Goal: Information Seeking & Learning: Learn about a topic

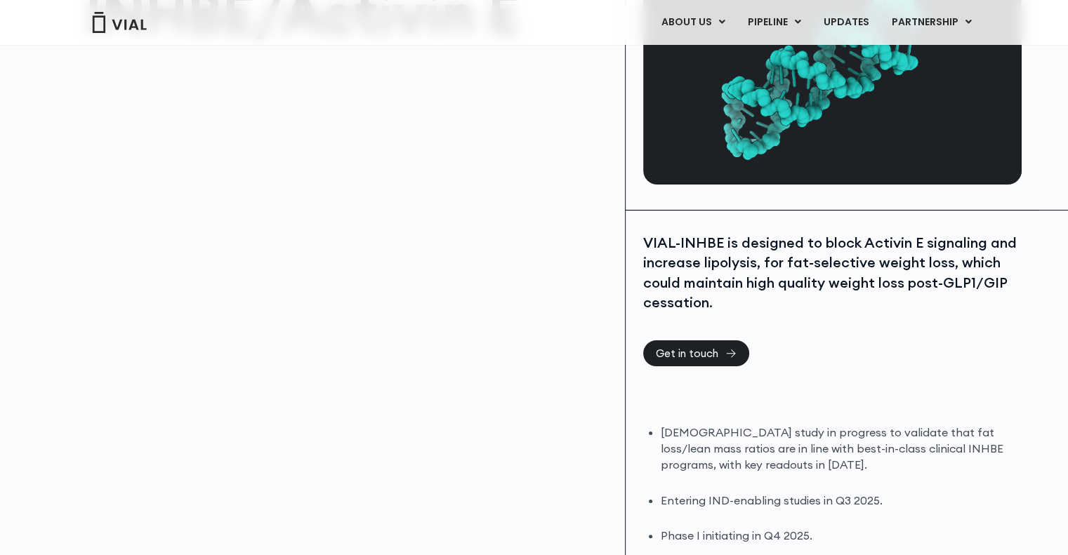
scroll to position [211, 0]
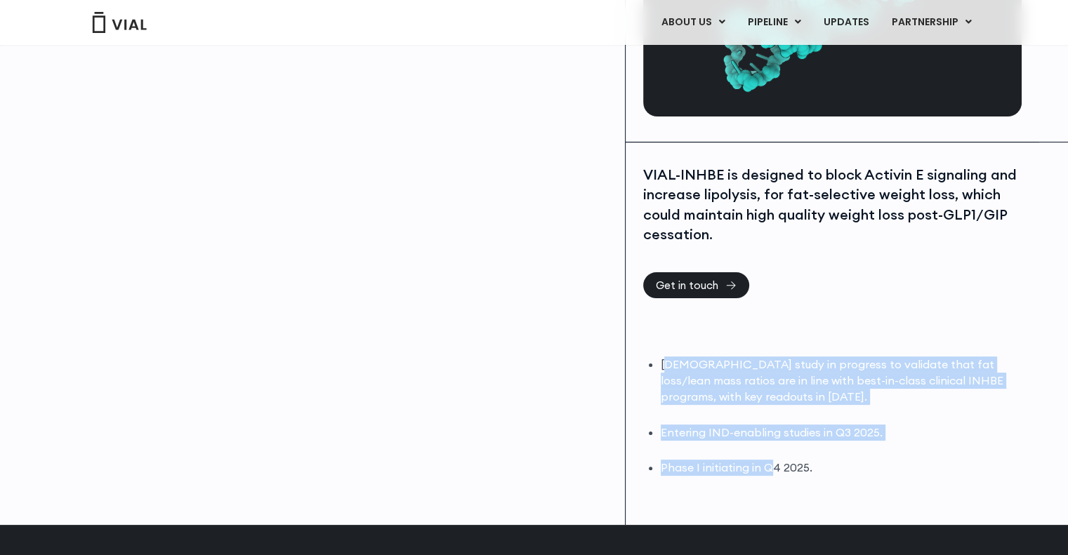
drag, startPoint x: 666, startPoint y: 370, endPoint x: 774, endPoint y: 458, distance: 139.3
click at [774, 458] on ul "[DEMOGRAPHIC_DATA] study in progress to validate that fat loss/lean mass ratios…" at bounding box center [839, 416] width 357 height 119
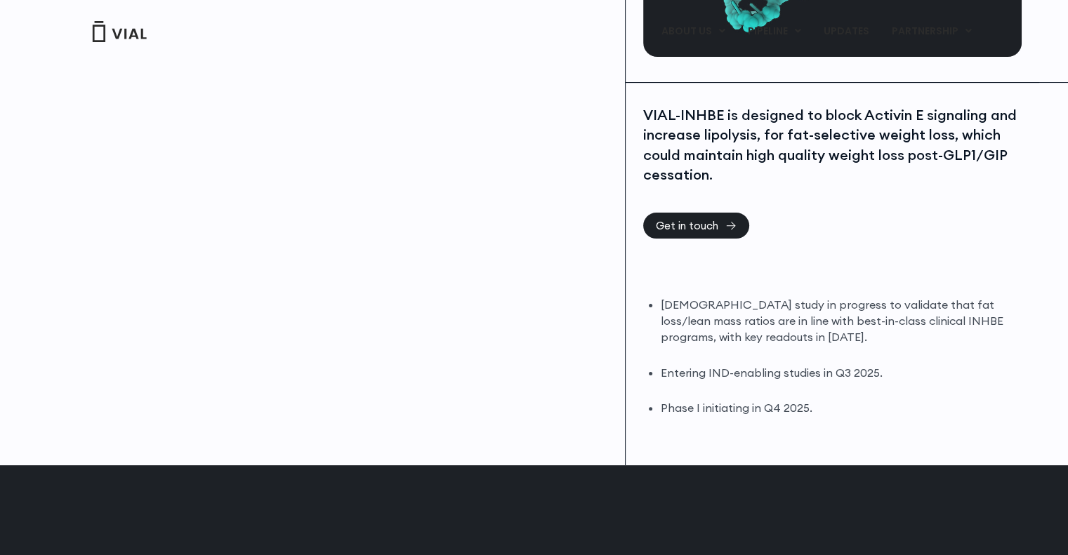
scroll to position [351, 0]
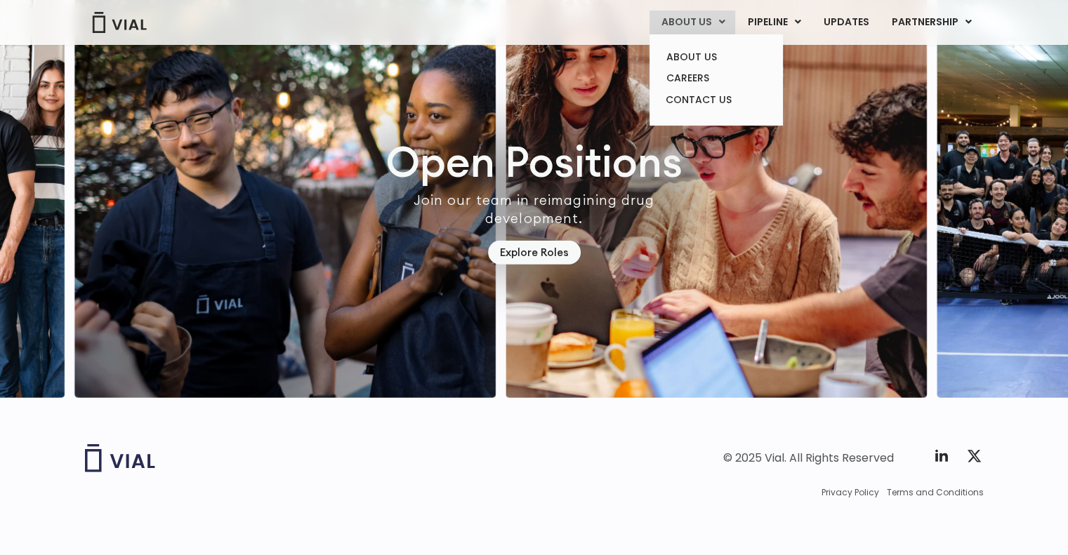
scroll to position [993, 0]
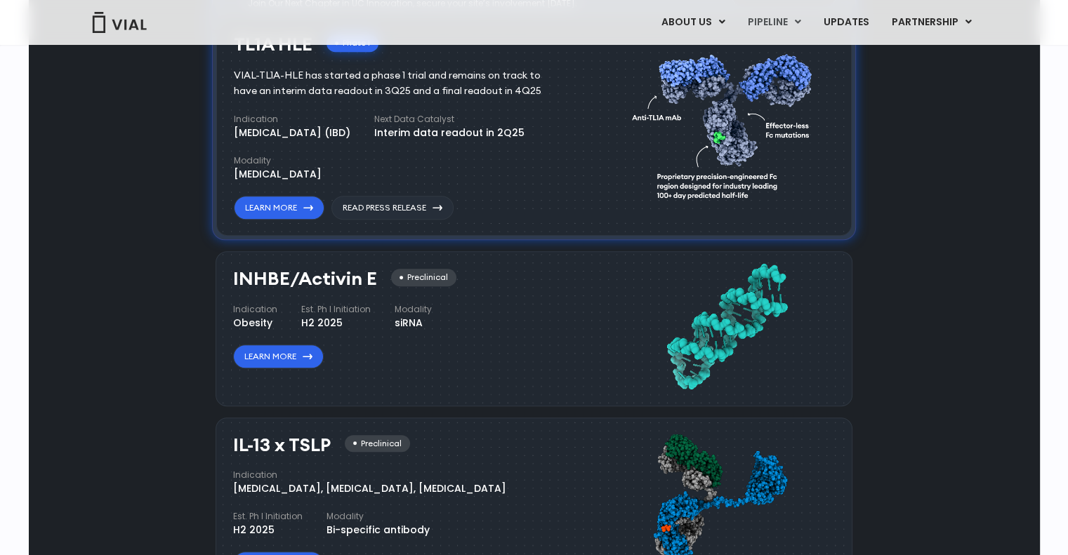
drag, startPoint x: 298, startPoint y: 268, endPoint x: 413, endPoint y: 331, distance: 130.7
click at [413, 331] on div "INHBE/Activin E Preclinical Indication Obesity Est. Ph I Initiation H2 2025 Mod…" at bounding box center [403, 319] width 340 height 100
click at [241, 272] on h3 "INHBE/Activin E" at bounding box center [305, 279] width 144 height 20
copy h3 "INHBE"
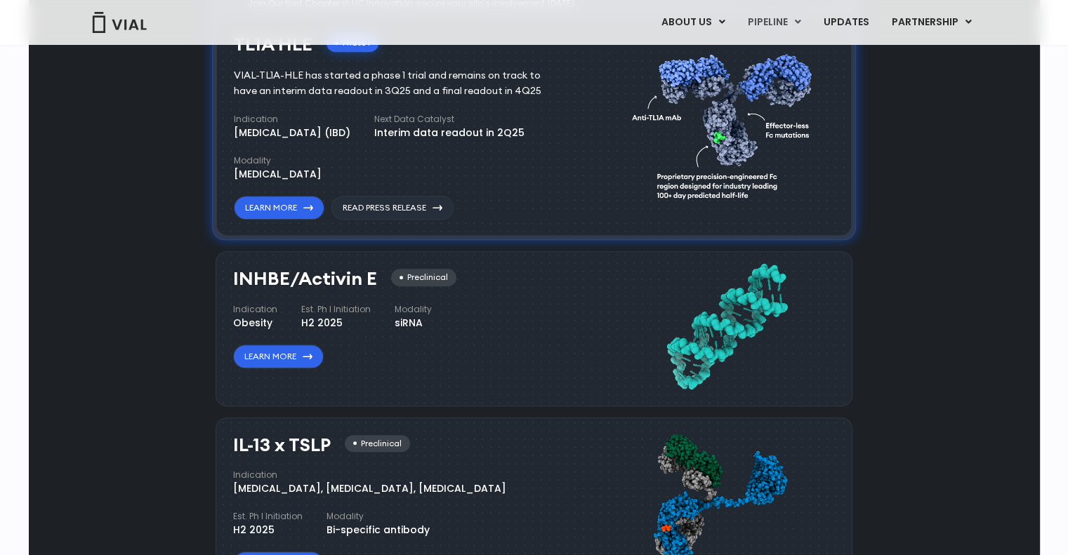
drag, startPoint x: 227, startPoint y: 325, endPoint x: 270, endPoint y: 322, distance: 42.2
click at [270, 322] on div "INHBE/Activin E Preclinical Indication Obesity Est. Ph I Initiation H2 2025 Mod…" at bounding box center [534, 328] width 637 height 154
copy div "Obesity"
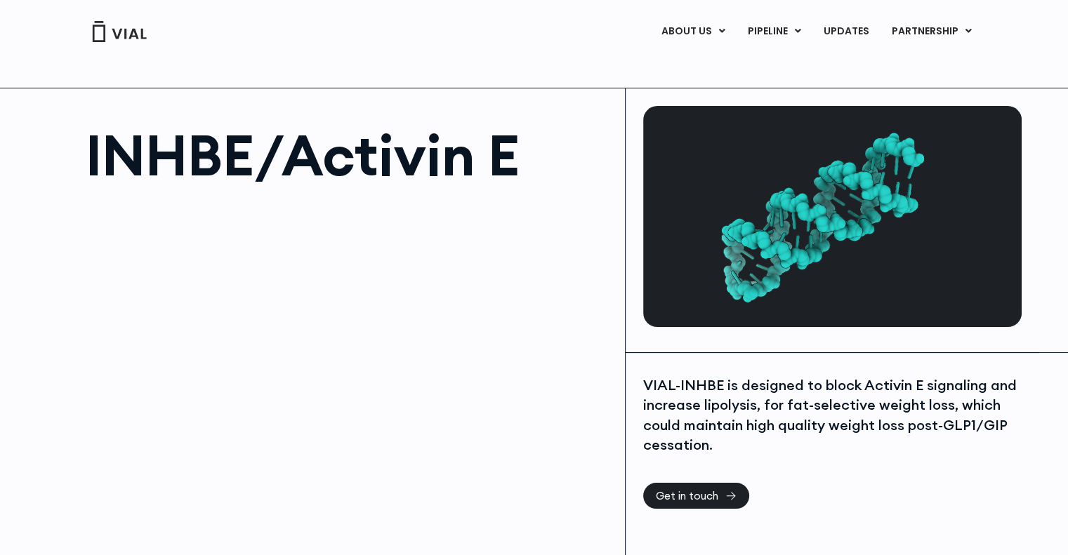
scroll to position [313, 0]
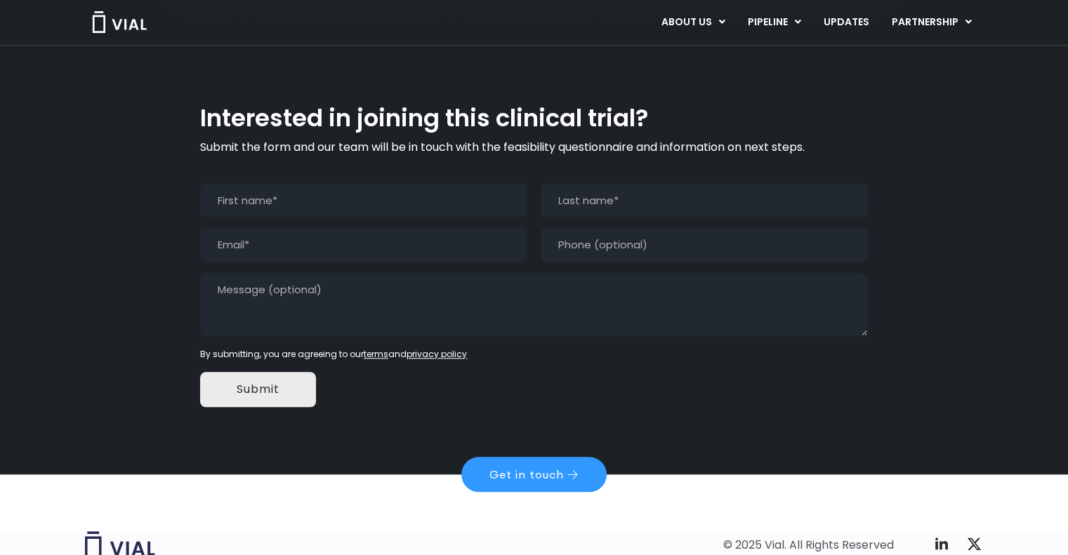
scroll to position [1371, 0]
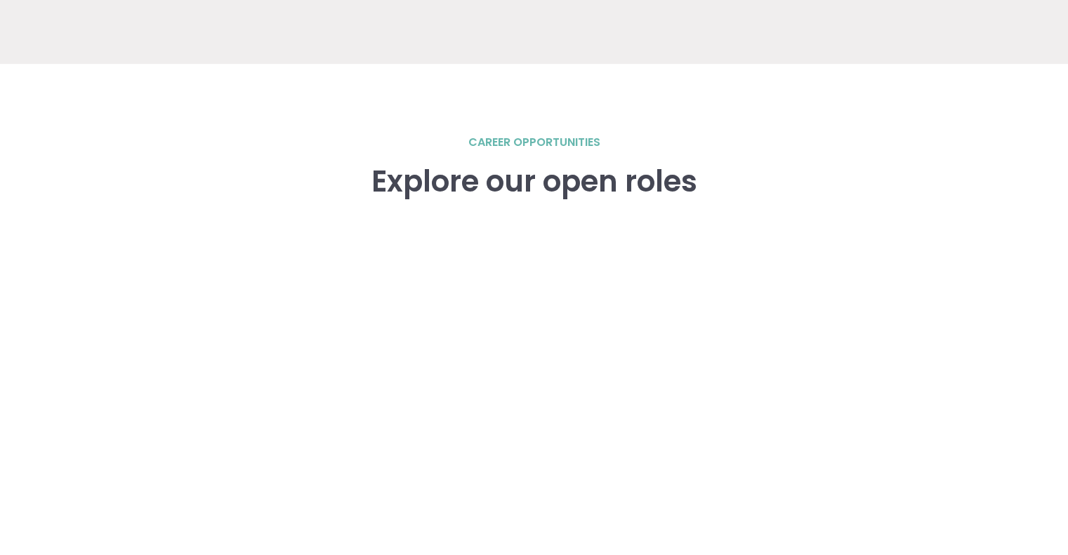
scroll to position [1966, 0]
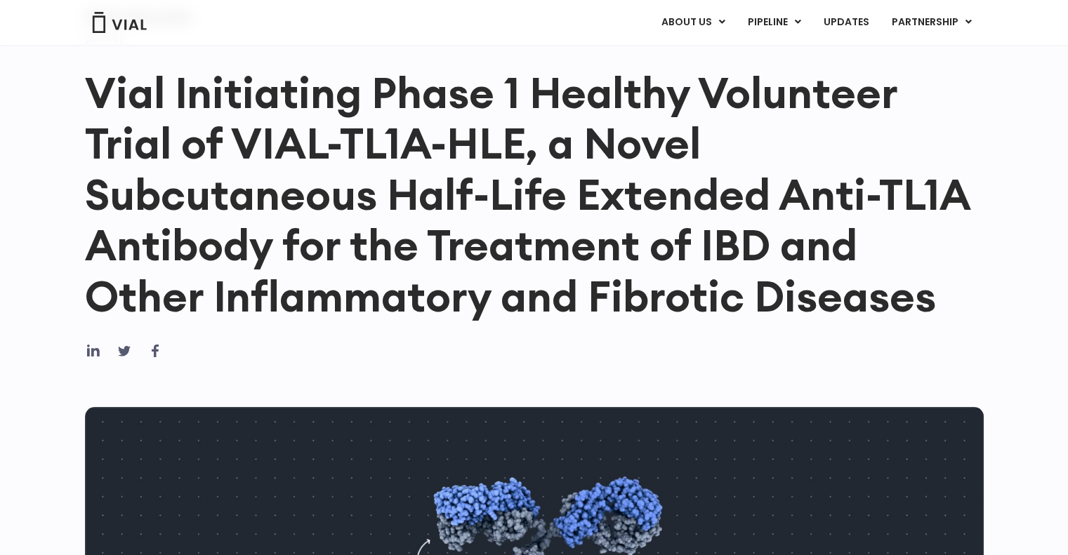
scroll to position [351, 0]
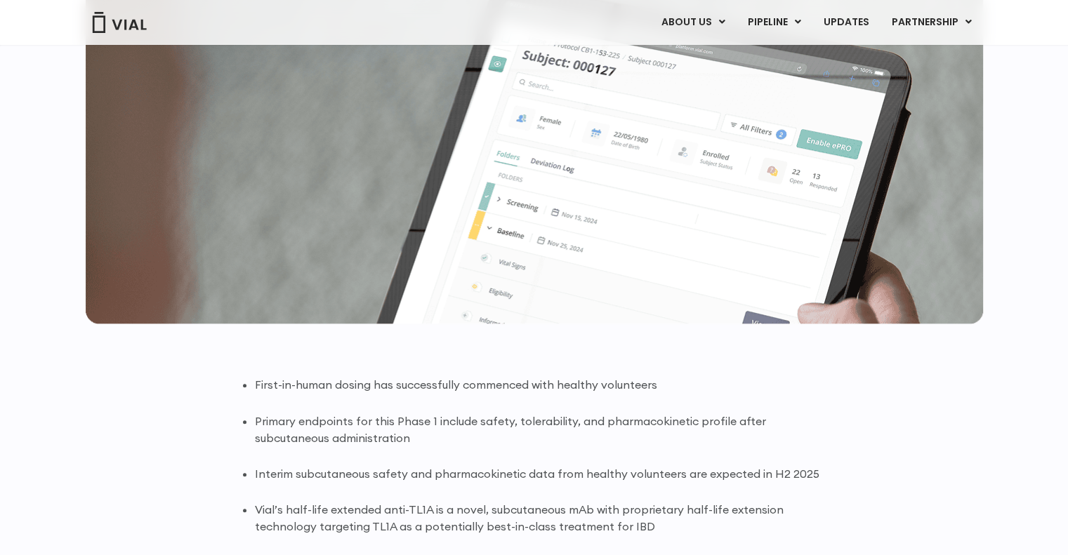
scroll to position [772, 0]
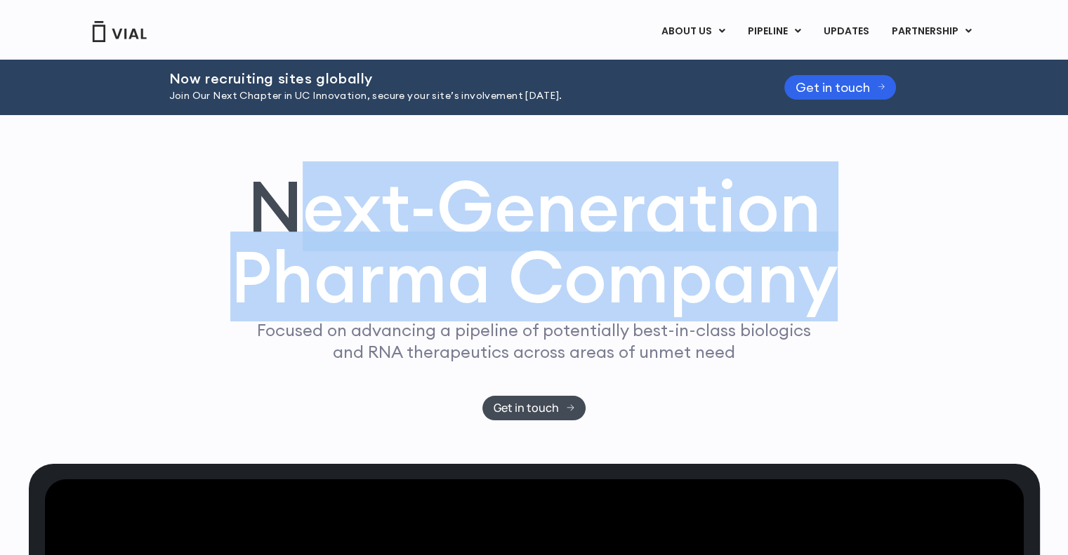
click at [824, 249] on h1 "Next-Generation Pharma Company" at bounding box center [534, 242] width 608 height 142
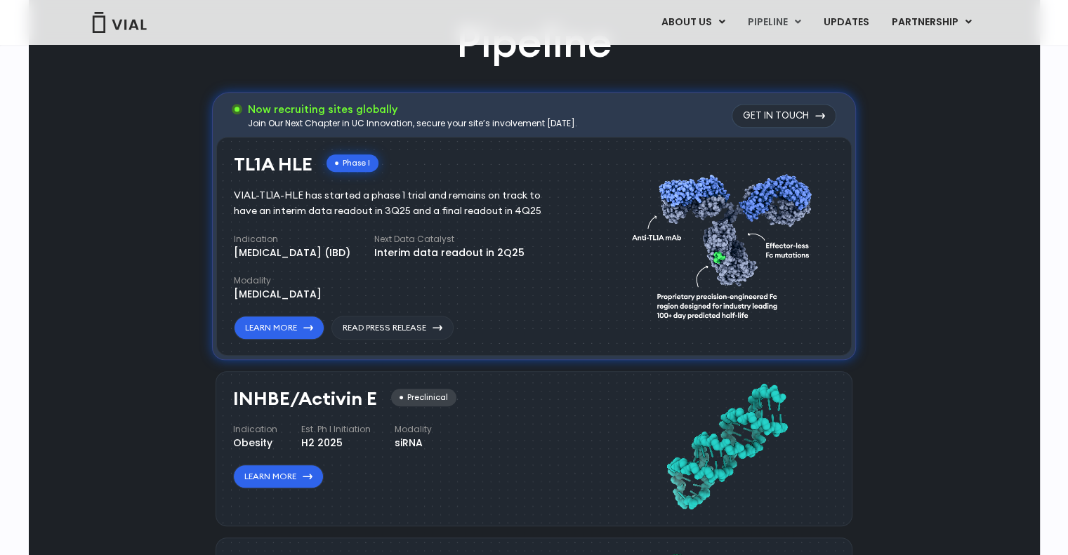
scroll to position [1123, 0]
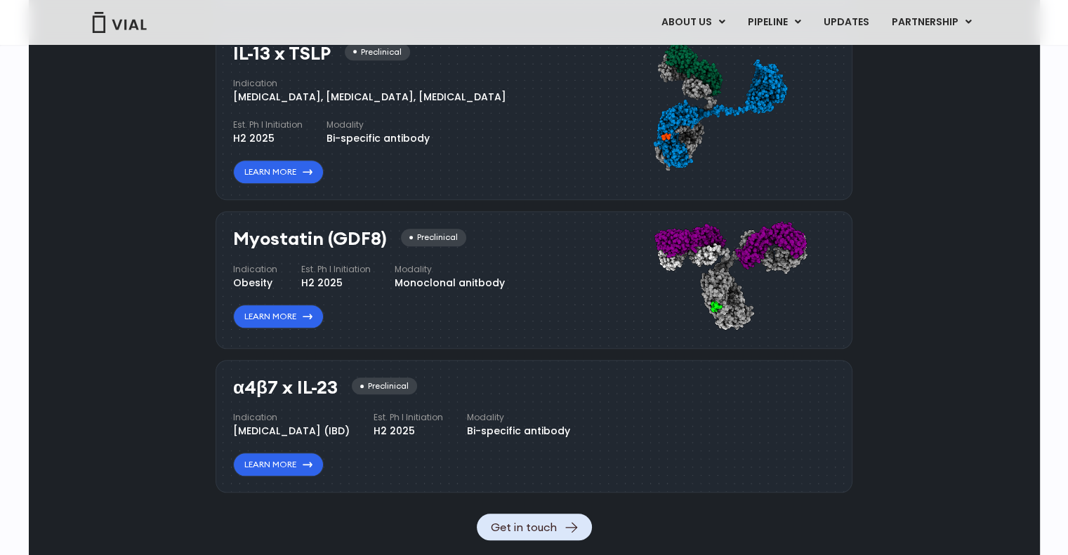
scroll to position [1566, 0]
